Goal: Navigation & Orientation: Find specific page/section

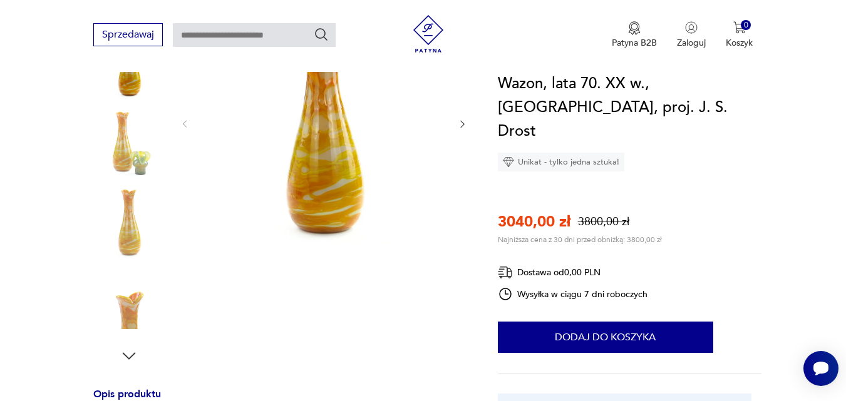
scroll to position [188, 0]
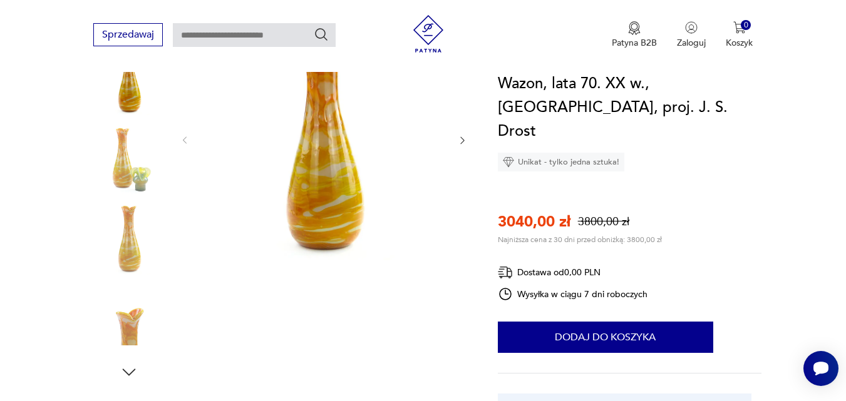
click at [135, 105] on img at bounding box center [128, 79] width 71 height 71
click at [117, 165] on img at bounding box center [128, 159] width 71 height 71
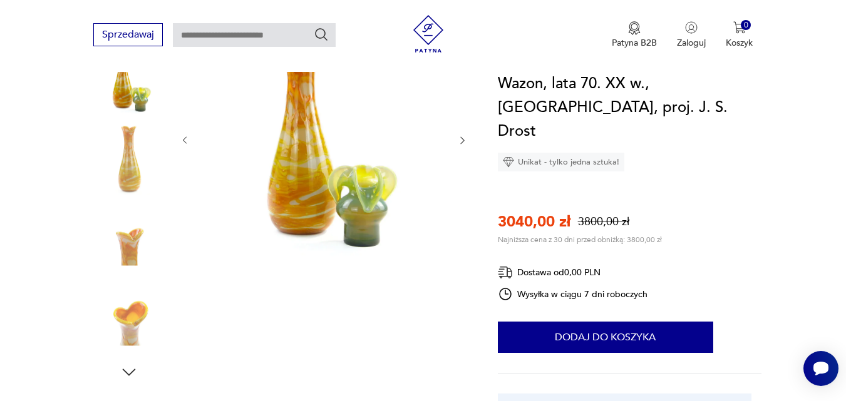
click at [142, 225] on img at bounding box center [128, 239] width 71 height 71
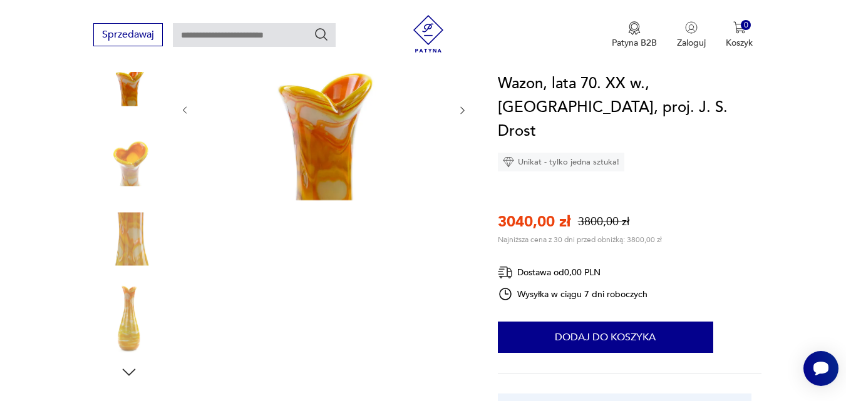
click at [133, 230] on img at bounding box center [128, 239] width 71 height 71
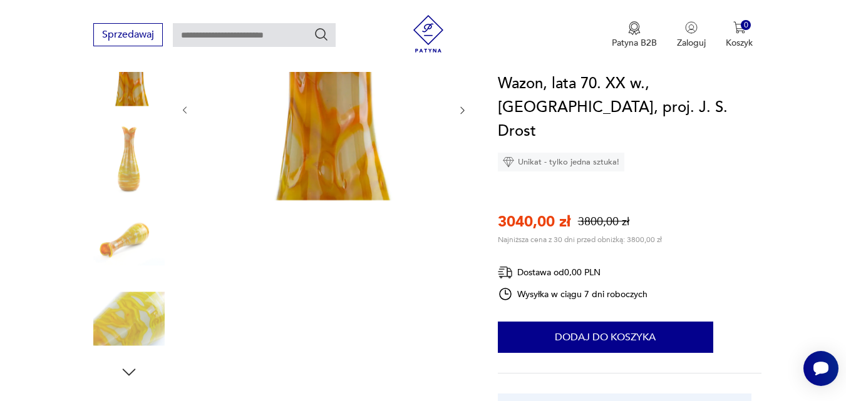
click at [133, 230] on img at bounding box center [128, 239] width 71 height 71
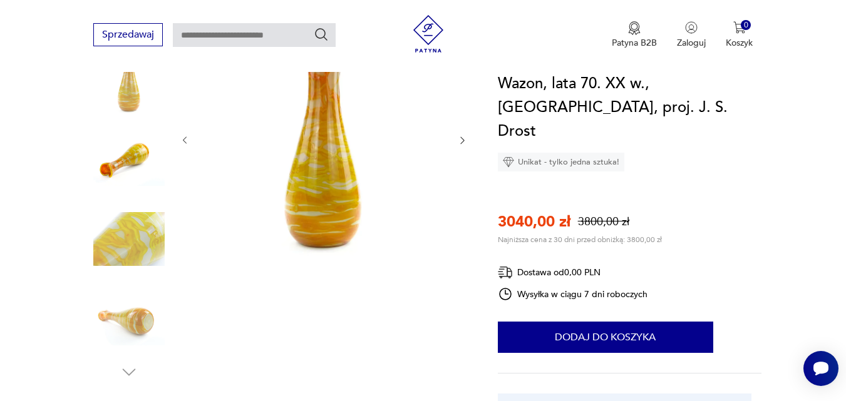
click at [134, 252] on img at bounding box center [128, 239] width 71 height 71
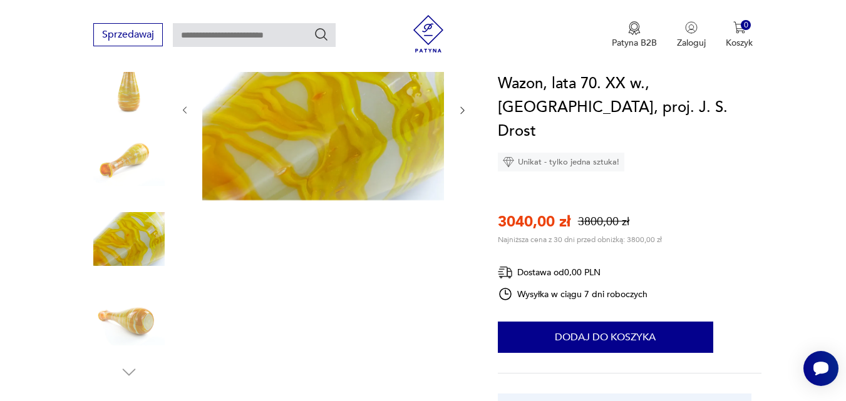
click at [135, 303] on img at bounding box center [128, 319] width 71 height 71
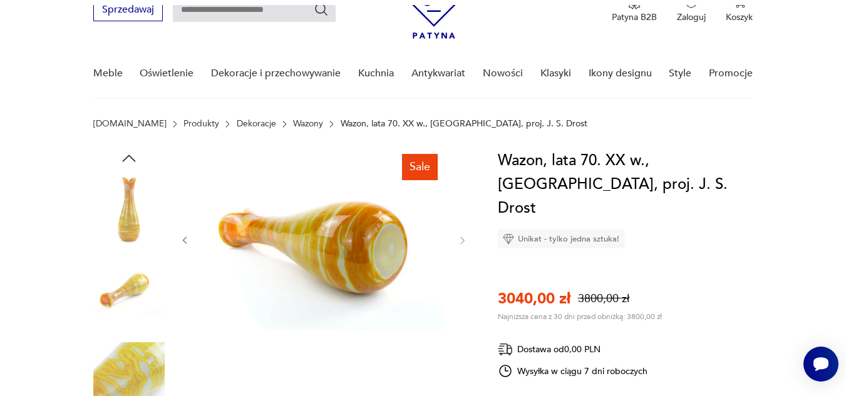
scroll to position [0, 0]
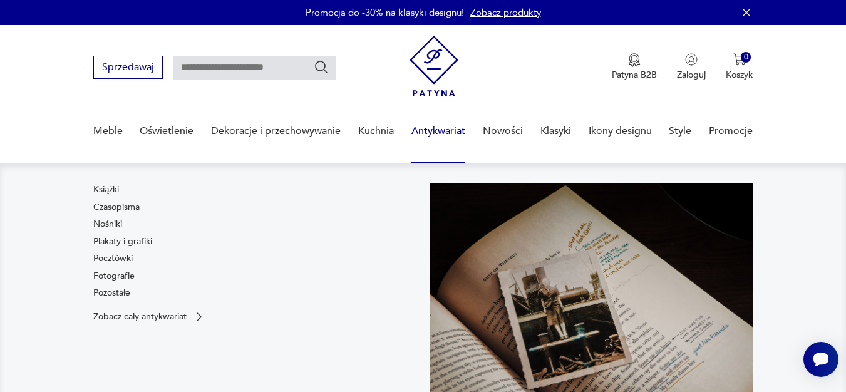
click at [437, 135] on link "Antykwariat" at bounding box center [438, 131] width 54 height 48
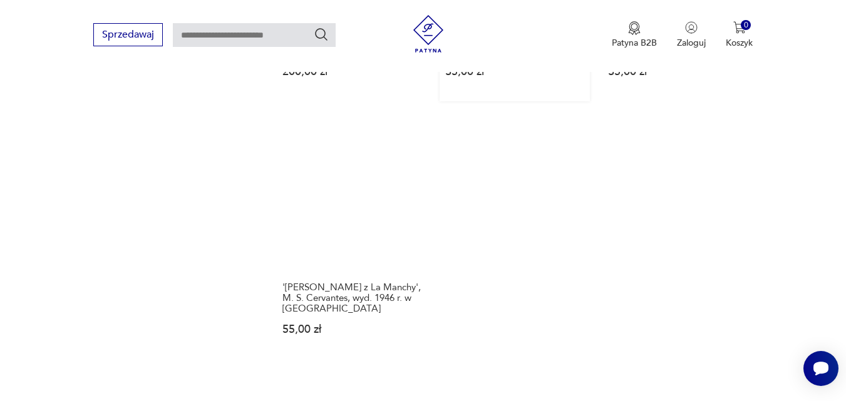
scroll to position [1691, 0]
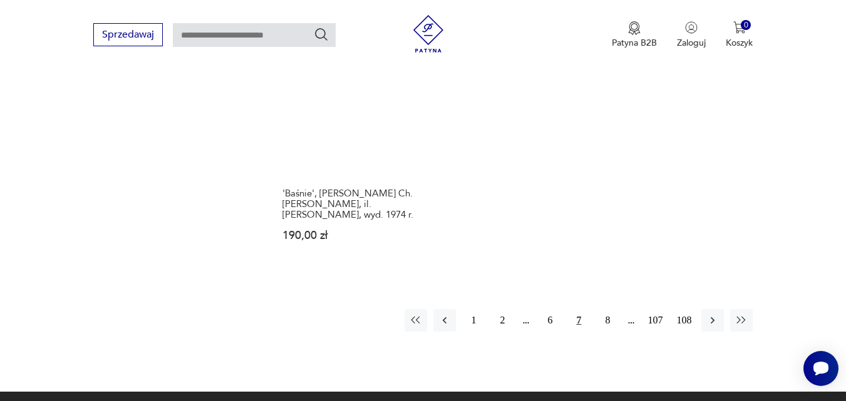
scroll to position [1923, 0]
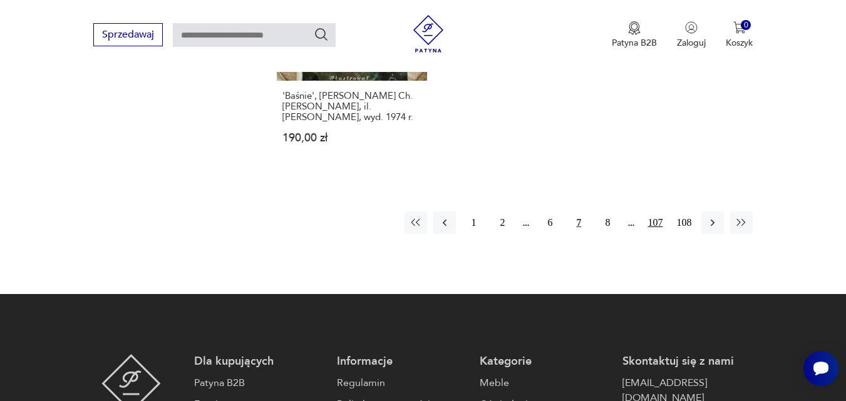
click at [654, 214] on button "107" at bounding box center [655, 223] width 23 height 23
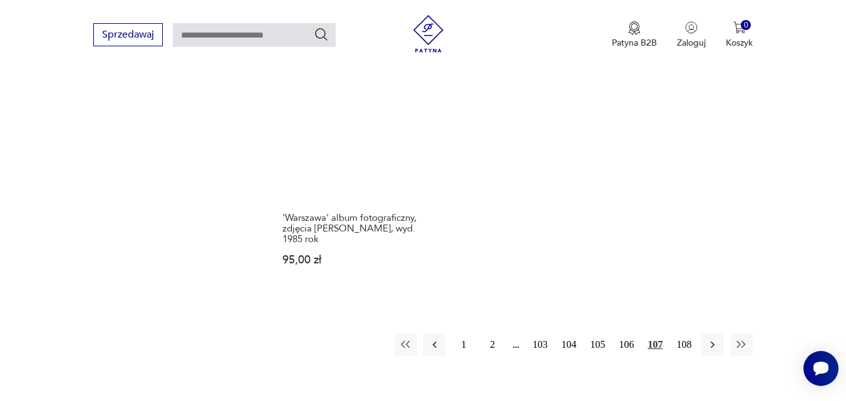
scroll to position [1798, 0]
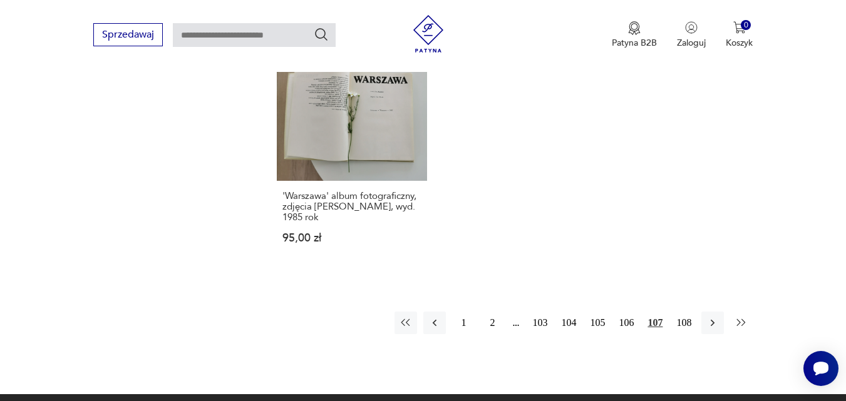
click at [735, 329] on icon "button" at bounding box center [741, 323] width 13 height 13
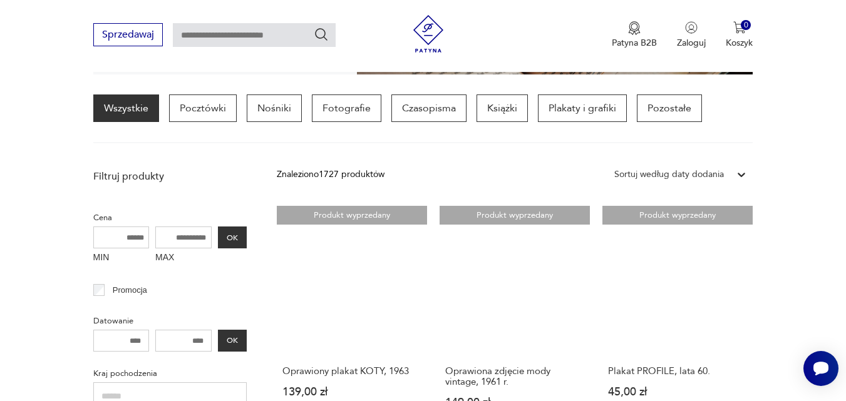
scroll to position [291, 0]
